Goal: Find specific page/section: Find specific page/section

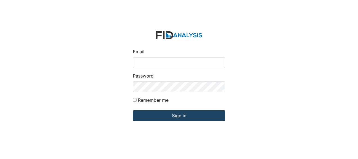
type input "Jbryant@lifeincorporated.com"
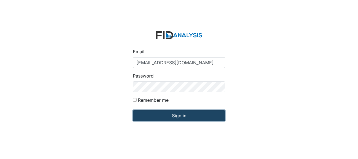
click at [146, 114] on input "Sign in" at bounding box center [179, 115] width 92 height 11
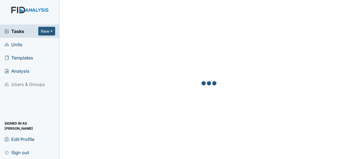
click at [18, 44] on span "Units" at bounding box center [14, 44] width 18 height 9
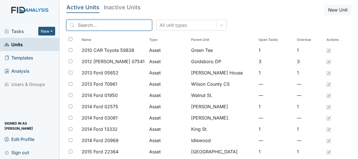
click at [104, 26] on input "search" at bounding box center [109, 25] width 86 height 11
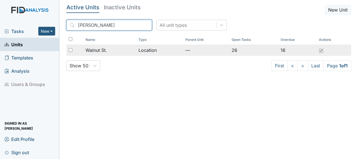
type input "waln"
click at [100, 52] on span "Walnut St." at bounding box center [96, 50] width 21 height 7
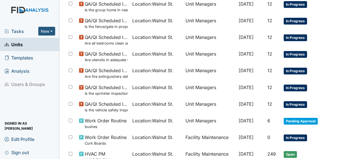
scroll to position [333, 0]
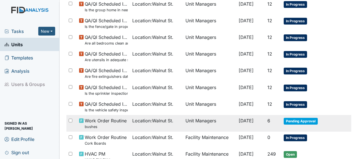
click at [95, 120] on span "Work Order Routine bushes" at bounding box center [106, 123] width 42 height 12
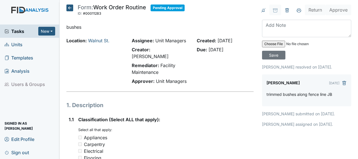
click at [8, 22] on img at bounding box center [30, 16] width 60 height 18
click at [71, 8] on icon at bounding box center [69, 8] width 7 height 7
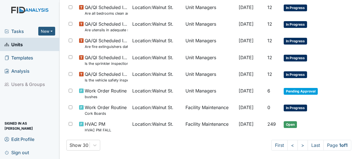
scroll to position [363, 0]
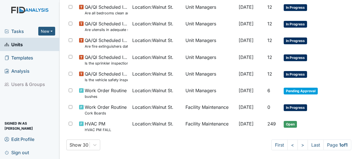
click at [71, 8] on div at bounding box center [71, 6] width 10 height 11
checkbox input "true"
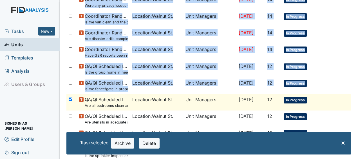
drag, startPoint x: 0, startPoint y: 0, endPoint x: 78, endPoint y: -29, distance: 83.3
click at [78, 0] on html "Tasks New Form Inspection Document Bundle Units Templates Analysis Users & Grou…" at bounding box center [179, 79] width 358 height 159
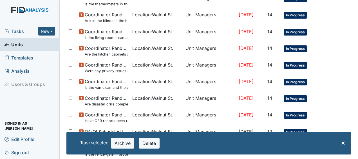
click at [44, 117] on div "Tasks New Form Inspection Document Bundle Units Templates Analysis Users & Grou…" at bounding box center [30, 91] width 60 height 134
click at [48, 107] on div "Tasks New Form Inspection Document Bundle Units Templates Analysis Users & Grou…" at bounding box center [30, 91] width 60 height 134
click at [341, 143] on span "×" at bounding box center [343, 142] width 5 height 8
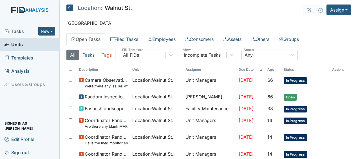
click at [68, 5] on icon at bounding box center [69, 8] width 7 height 7
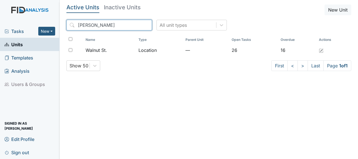
click at [135, 25] on input "[PERSON_NAME]" at bounding box center [109, 25] width 86 height 11
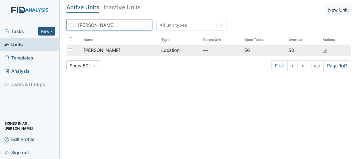
type input "[PERSON_NAME]"
click at [122, 52] on div "[PERSON_NAME]." at bounding box center [120, 50] width 73 height 7
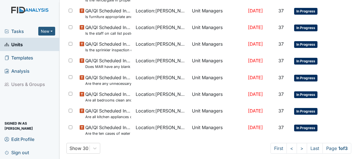
scroll to position [432, 0]
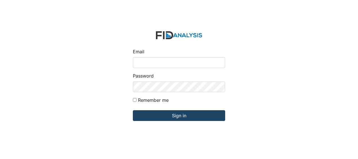
type input "[EMAIL_ADDRESS][DOMAIN_NAME]"
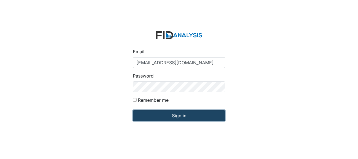
click at [146, 116] on input "Sign in" at bounding box center [179, 115] width 92 height 11
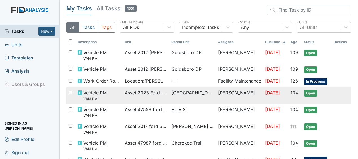
click at [133, 87] on td "Asset : 2023 Ford 31628" at bounding box center [145, 95] width 47 height 17
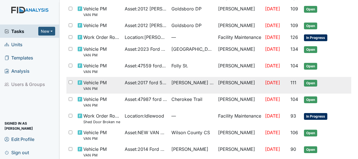
scroll to position [45, 0]
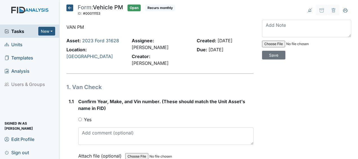
click at [45, 46] on link "Units" at bounding box center [30, 44] width 60 height 13
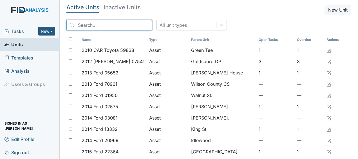
click at [78, 26] on input "search" at bounding box center [109, 25] width 86 height 11
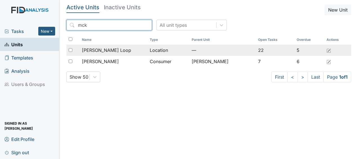
type input "mck"
click at [93, 51] on span "McKeel Loop" at bounding box center [106, 50] width 49 height 7
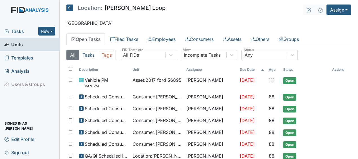
click at [93, 51] on div "All Tasks Tags All FIDs FID Template Incomplete Tasks View Any Status" at bounding box center [208, 57] width 285 height 15
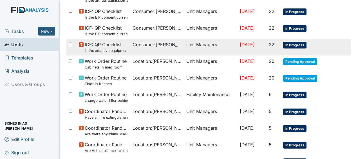
scroll to position [408, 0]
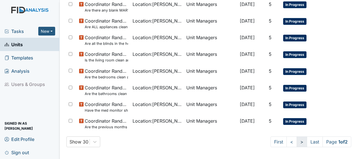
click at [297, 142] on link ">" at bounding box center [302, 141] width 10 height 11
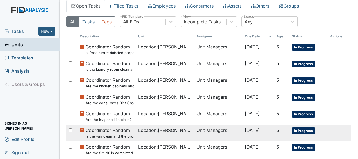
scroll to position [60, 0]
